Goal: Communication & Community: Connect with others

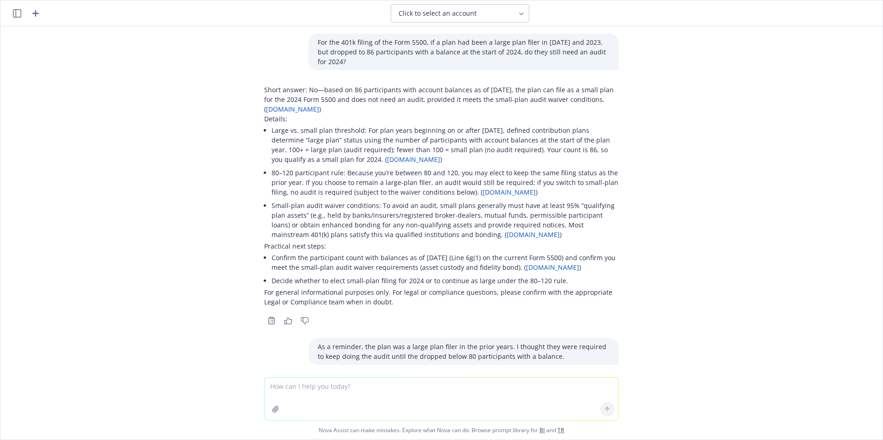
scroll to position [0, 0]
